Goal: Task Accomplishment & Management: Manage account settings

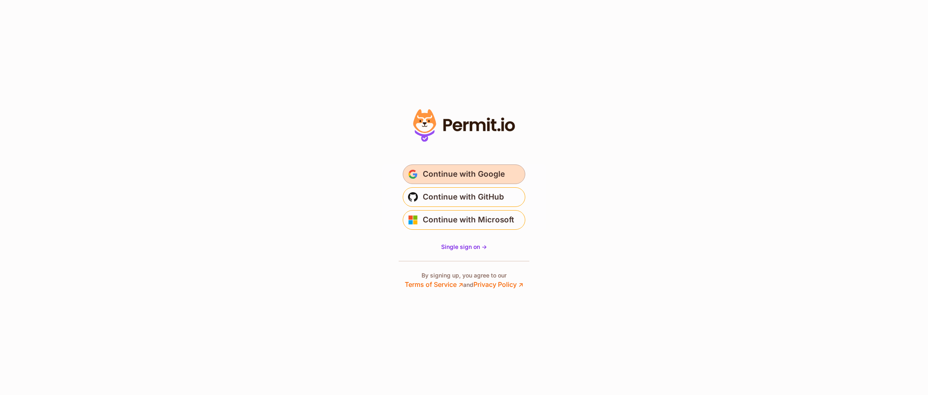
click at [452, 180] on button "Continue with Google" at bounding box center [464, 175] width 122 height 20
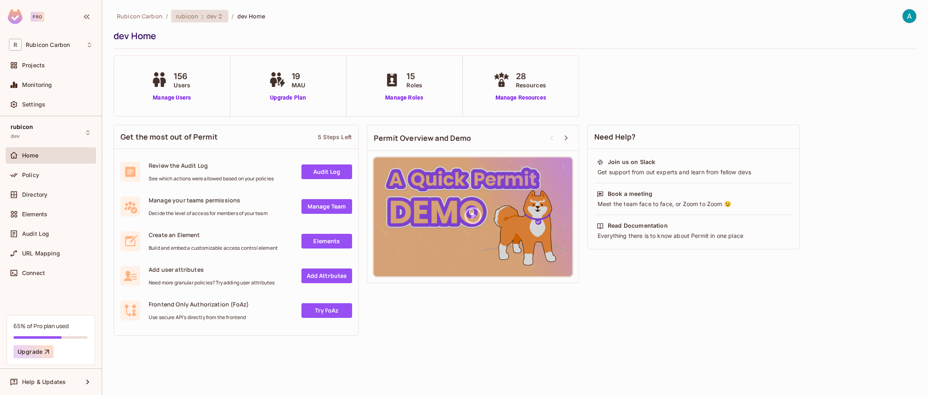
click at [218, 16] on icon at bounding box center [220, 16] width 7 height 7
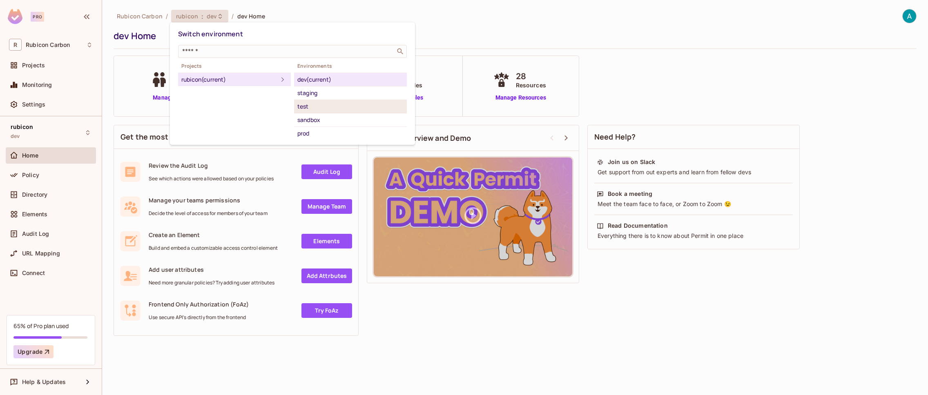
click at [307, 106] on div "test" at bounding box center [350, 107] width 106 height 10
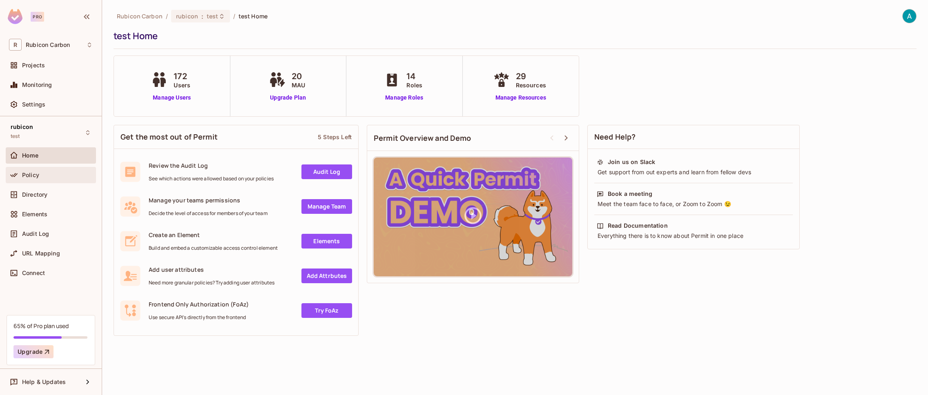
click at [34, 176] on span "Policy" at bounding box center [30, 175] width 17 height 7
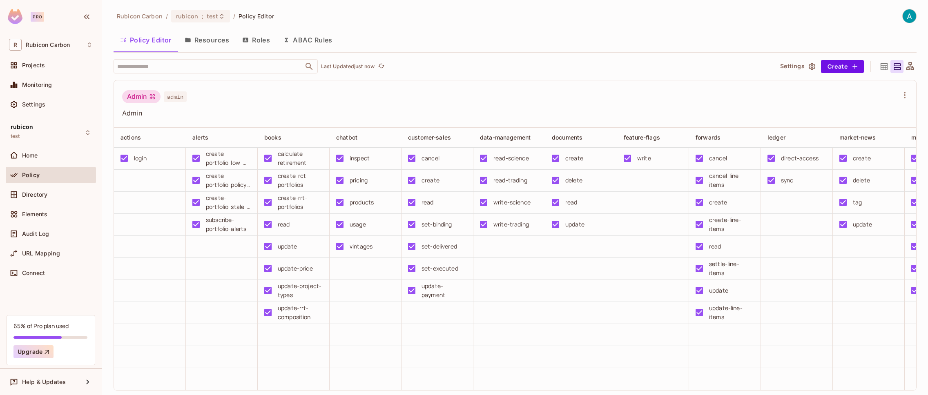
click at [443, 346] on tbody "login create-portfolio-low-liquidity-entry calculate-retirement inspect cancel …" at bounding box center [904, 269] width 1581 height 243
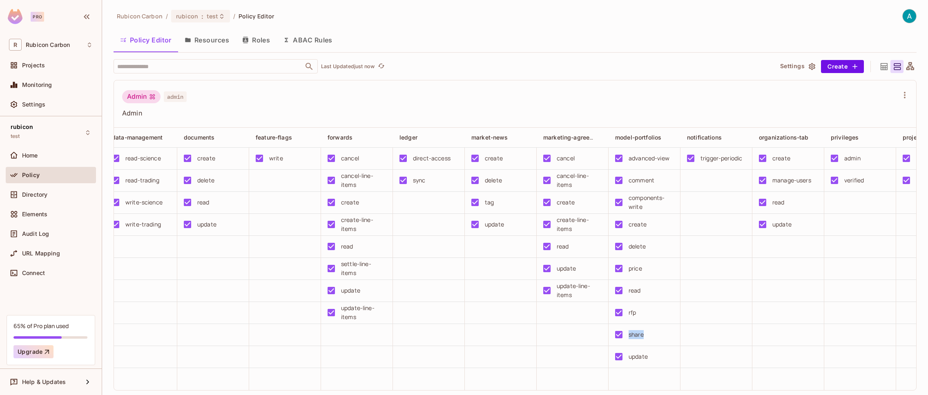
scroll to position [0, 376]
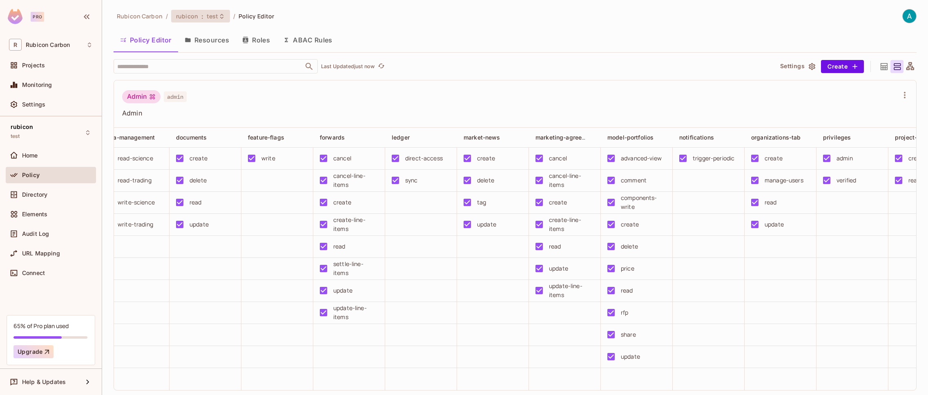
click at [213, 19] on span "test" at bounding box center [213, 16] width 12 height 8
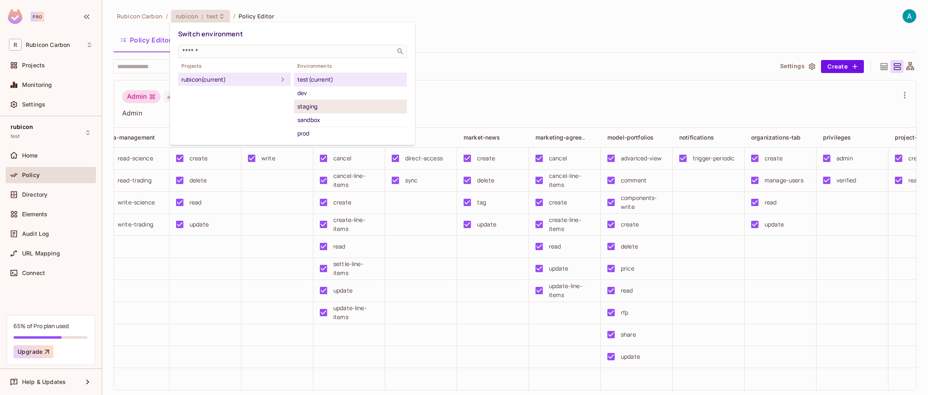
click at [313, 108] on div "staging" at bounding box center [350, 107] width 106 height 10
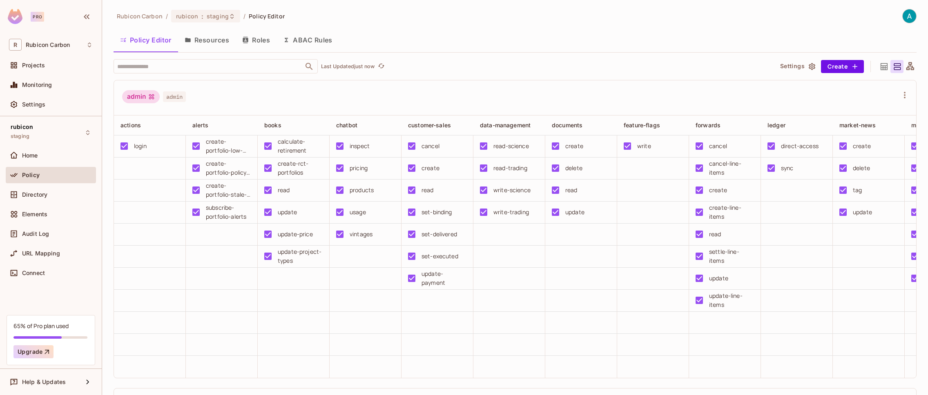
click at [591, 310] on td at bounding box center [581, 301] width 72 height 22
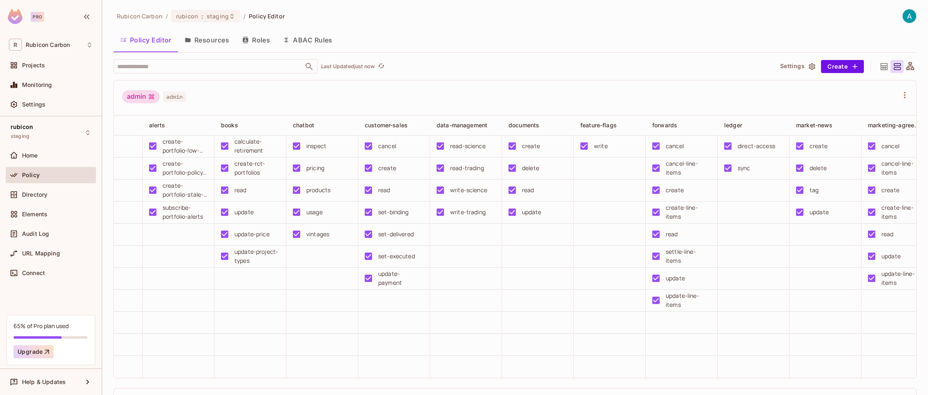
scroll to position [0, 0]
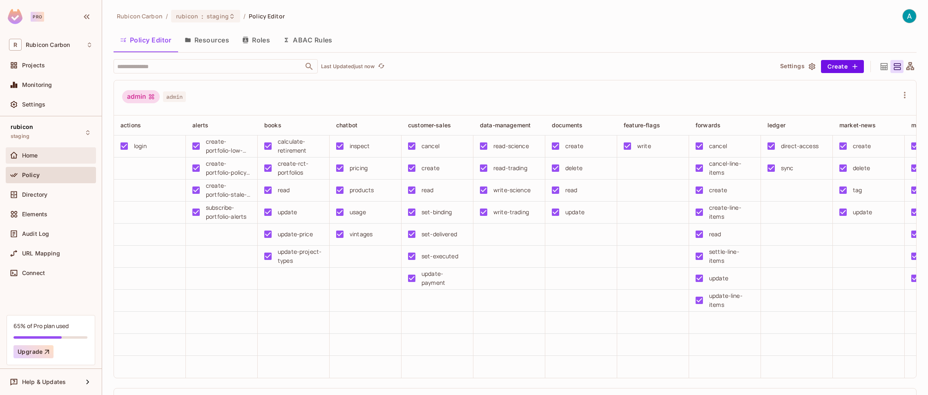
click at [28, 159] on div "Home" at bounding box center [51, 156] width 84 height 10
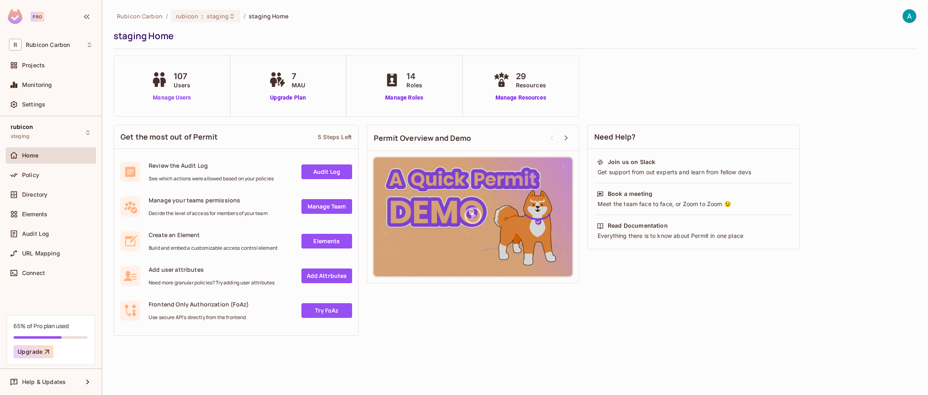
click at [190, 93] on link "Manage Users" at bounding box center [171, 97] width 45 height 9
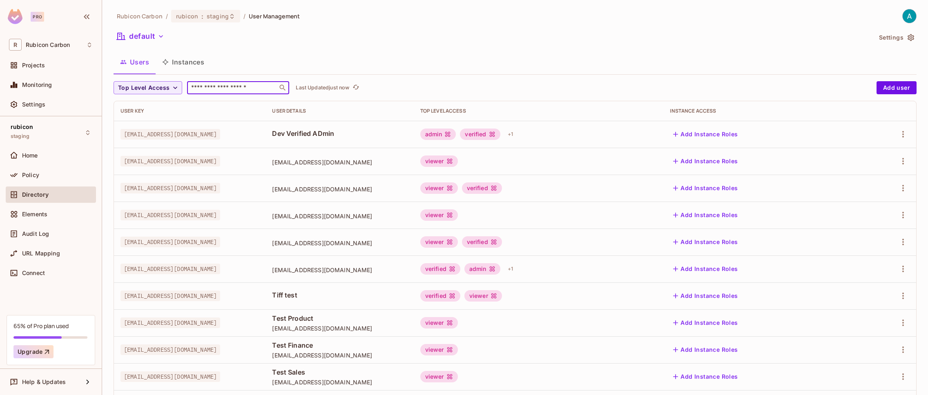
click at [218, 89] on input "text" at bounding box center [232, 88] width 86 height 8
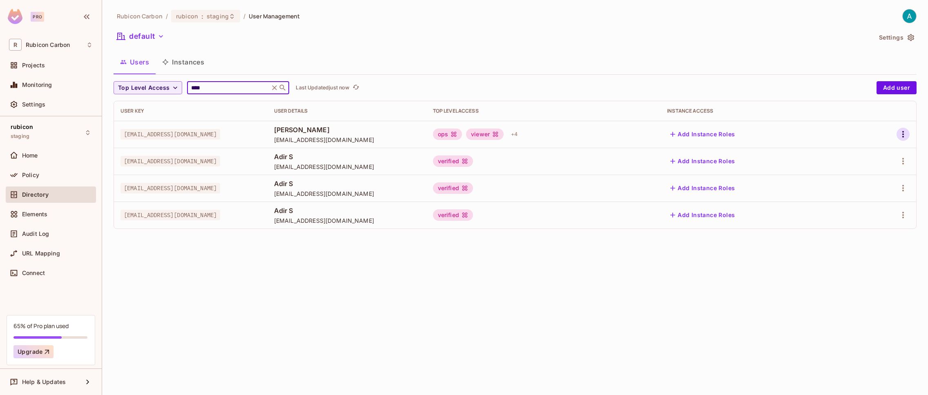
type input "****"
click at [905, 136] on icon "button" at bounding box center [903, 134] width 10 height 10
click at [859, 153] on div "Edit" at bounding box center [859, 153] width 11 height 8
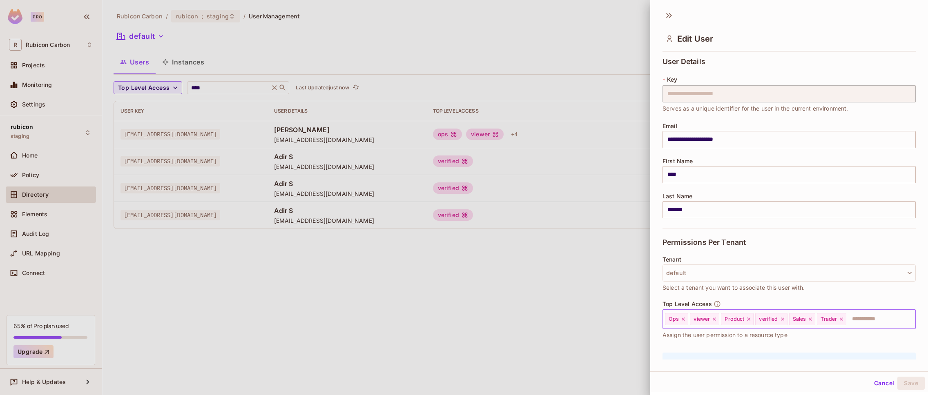
click at [858, 322] on input "text" at bounding box center [873, 319] width 53 height 16
type input "*****"
click at [688, 339] on li "admin" at bounding box center [782, 339] width 241 height 15
click at [915, 388] on button "Save" at bounding box center [910, 383] width 27 height 13
